Goal: Task Accomplishment & Management: Use online tool/utility

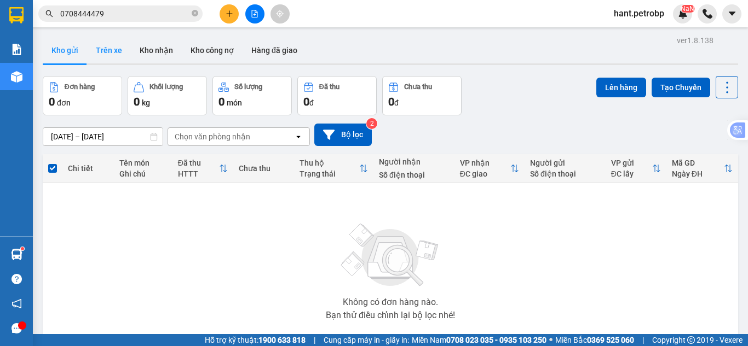
click at [94, 44] on button "Trên xe" at bounding box center [109, 50] width 44 height 26
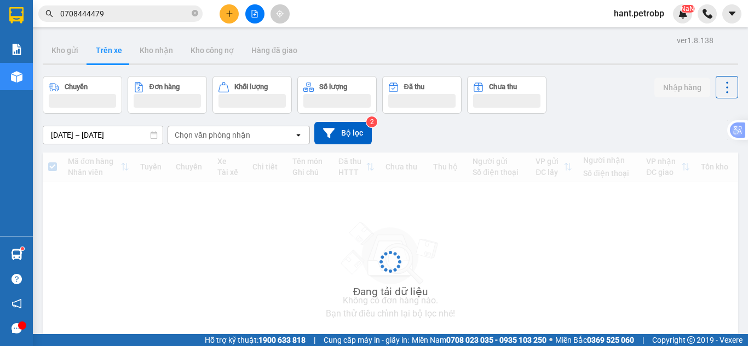
click at [119, 126] on input "[DATE] – [DATE]" at bounding box center [102, 135] width 119 height 18
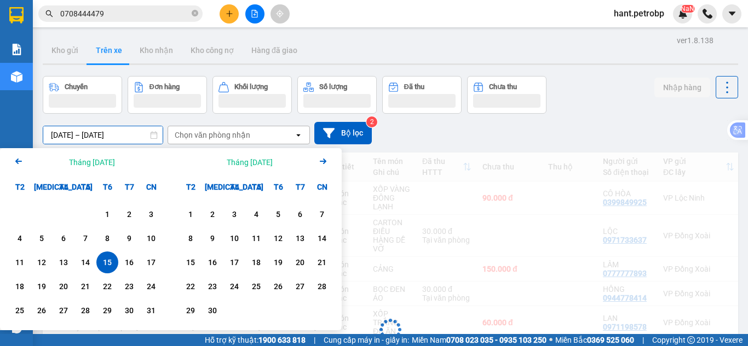
click at [120, 131] on input "[DATE] – [DATE]" at bounding box center [102, 135] width 119 height 18
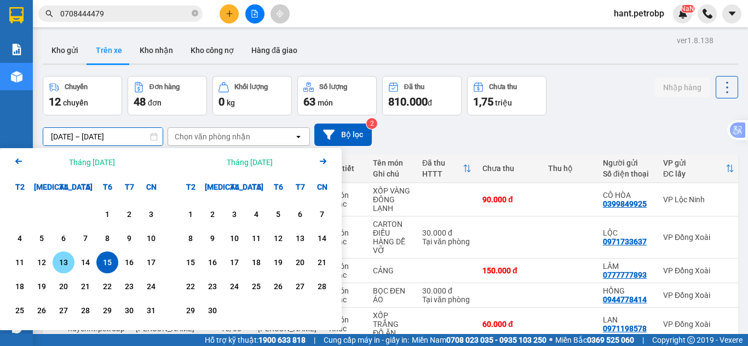
click at [65, 265] on div "13" at bounding box center [63, 262] width 15 height 13
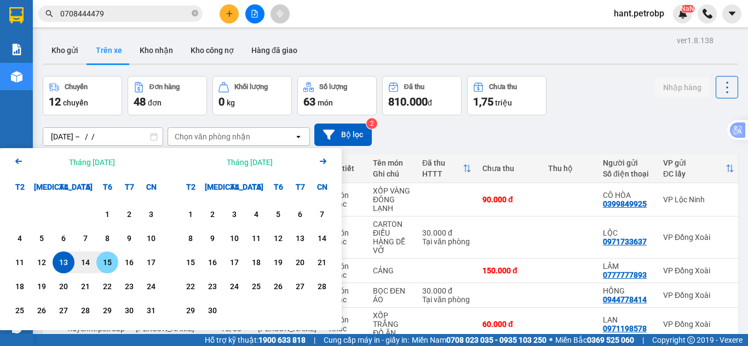
click at [115, 266] on div "15" at bounding box center [107, 263] width 22 height 22
type input "[DATE] – [DATE]"
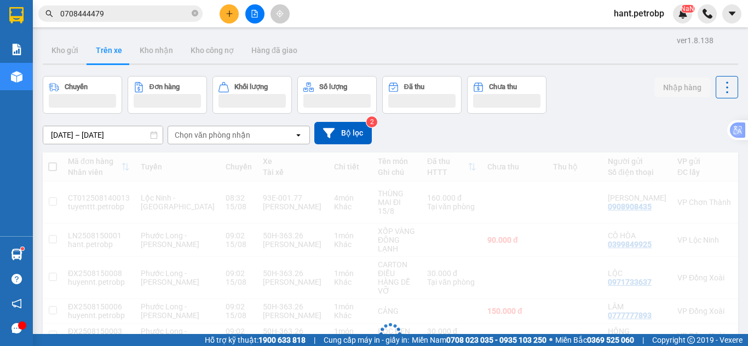
click at [190, 137] on div "Chọn văn phòng nhận" at bounding box center [213, 135] width 76 height 11
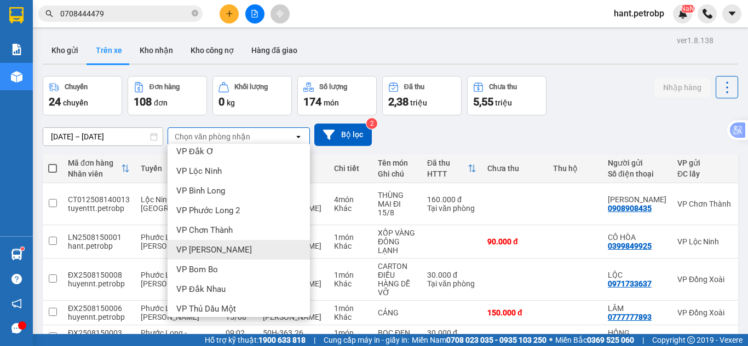
scroll to position [109, 0]
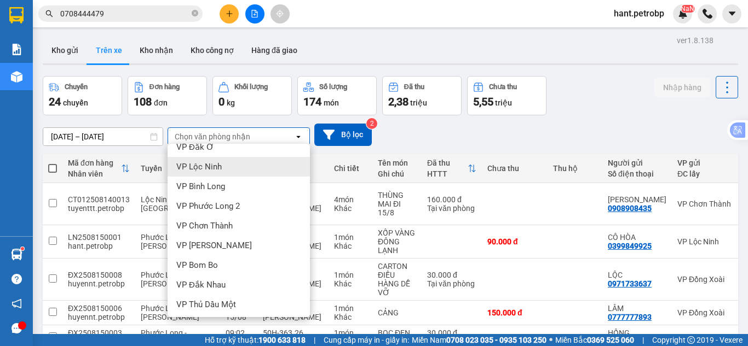
click at [219, 170] on span "VP Lộc Ninh" at bounding box center [198, 166] width 45 height 11
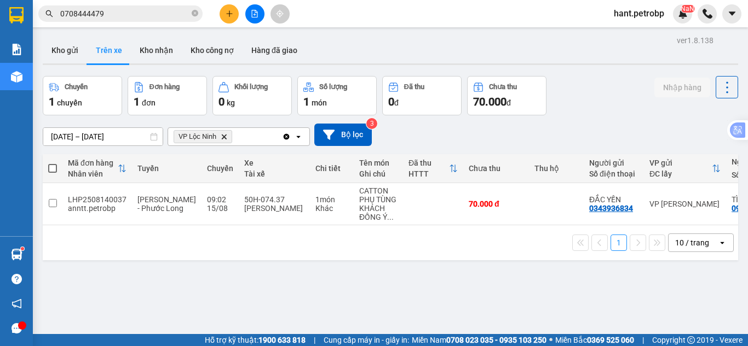
scroll to position [0, 151]
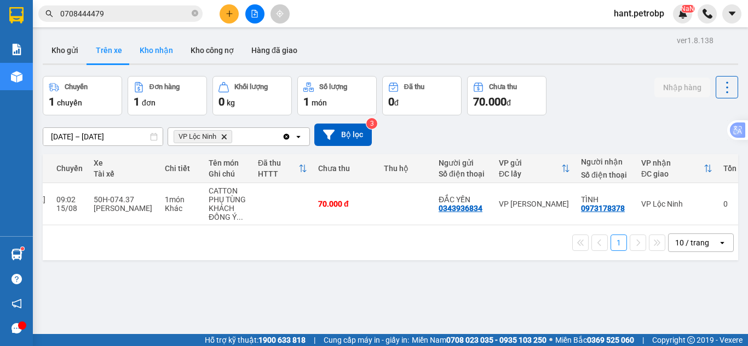
click at [175, 49] on button "Kho nhận" at bounding box center [156, 50] width 51 height 26
